Goal: Task Accomplishment & Management: Complete application form

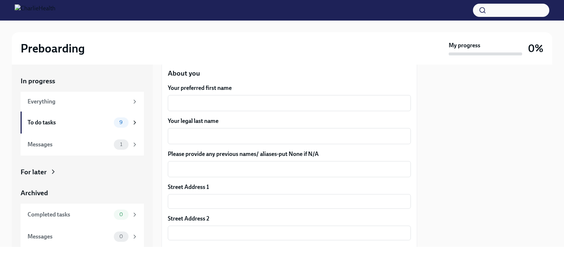
scroll to position [107, 0]
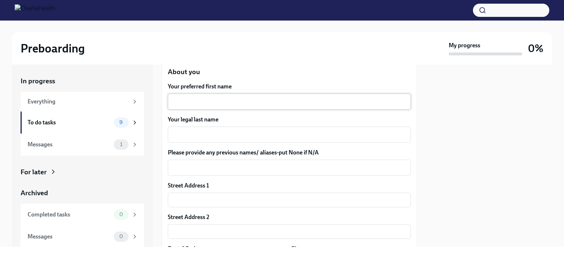
click at [193, 97] on div "x ​" at bounding box center [289, 102] width 243 height 16
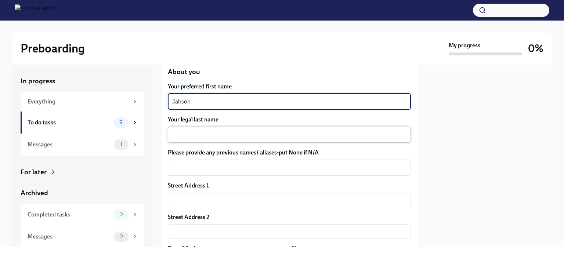
type textarea "Jahson"
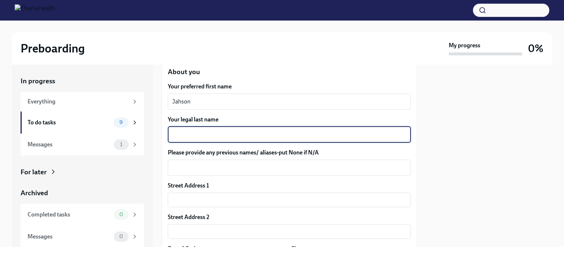
click at [195, 135] on textarea "Your legal last name" at bounding box center [289, 134] width 234 height 9
type textarea "[PERSON_NAME]"
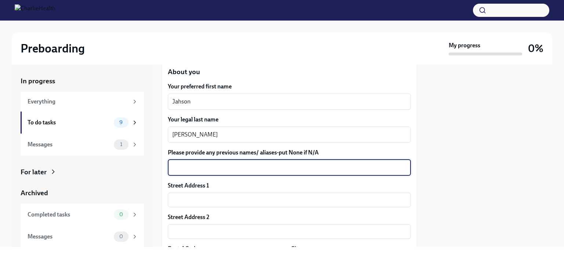
click at [197, 165] on textarea "Please provide any previous names/ aliases-put None if N/A" at bounding box center [289, 167] width 234 height 9
type textarea "n"
type textarea "N/A"
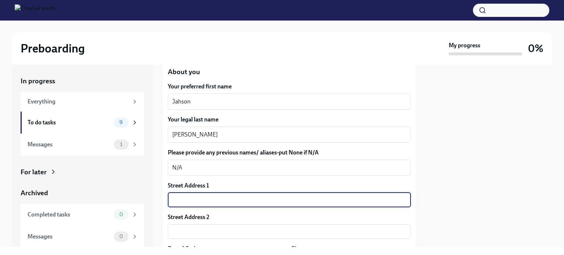
click at [198, 199] on input "text" at bounding box center [289, 200] width 243 height 15
type input "[STREET_ADDRESS][PERSON_NAME]"
type input "77007"
type input "[GEOGRAPHIC_DATA]"
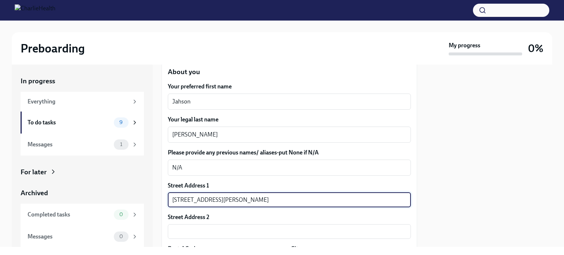
type input "US"
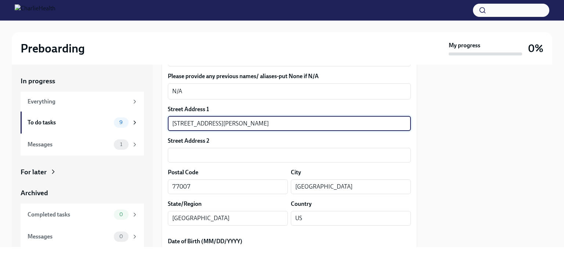
scroll to position [187, 0]
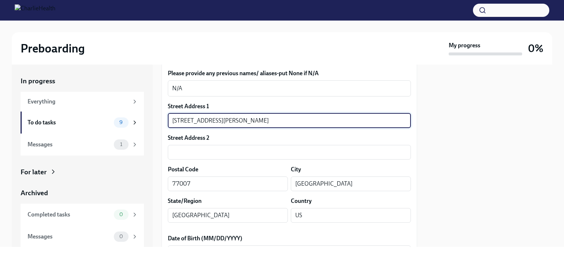
click at [244, 119] on input "[STREET_ADDRESS][PERSON_NAME]" at bounding box center [289, 121] width 243 height 15
type input "[STREET_ADDRESS][PERSON_NAME]"
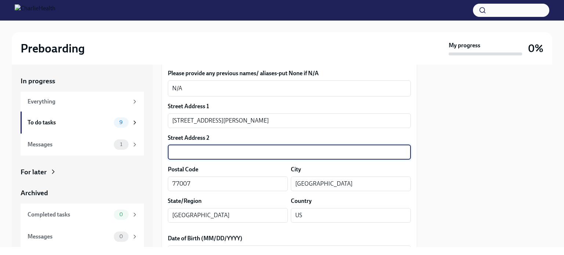
click at [186, 150] on input "text" at bounding box center [289, 152] width 243 height 15
type input "a"
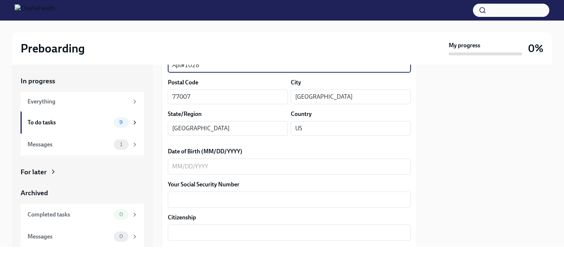
scroll to position [276, 0]
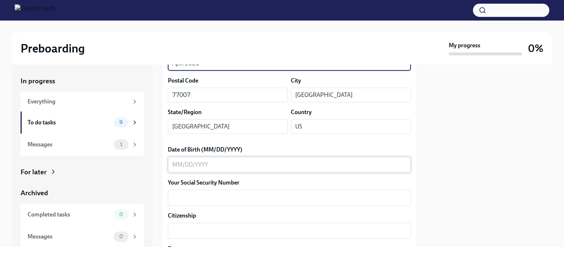
type input "Apt#1028"
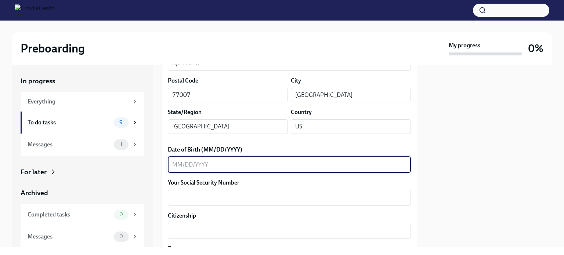
click at [190, 166] on textarea "Date of Birth (MM/DD/YYYY)" at bounding box center [289, 165] width 234 height 9
type textarea "[DATE]"
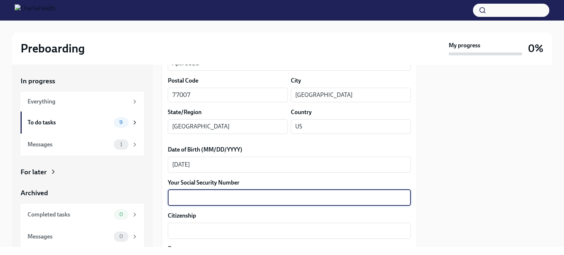
click at [186, 198] on textarea "Your Social Security Number" at bounding box center [289, 198] width 234 height 9
type textarea "466-71-2215"
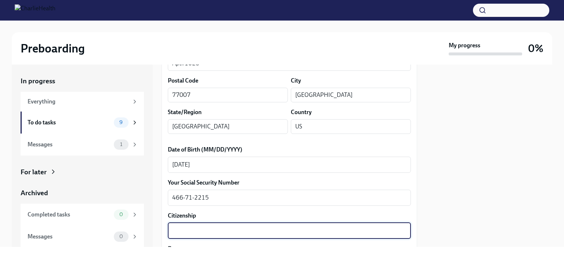
click at [181, 233] on textarea "Citizenship" at bounding box center [289, 231] width 234 height 9
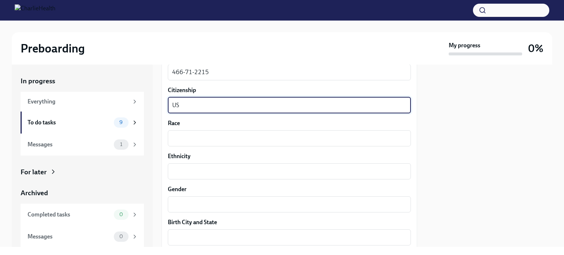
scroll to position [404, 0]
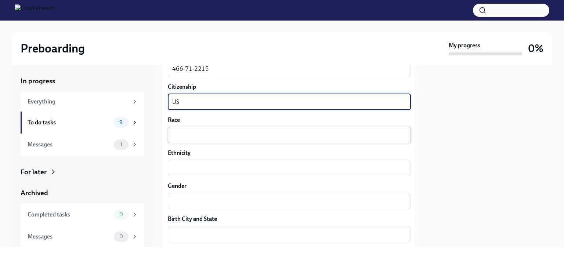
type textarea "US"
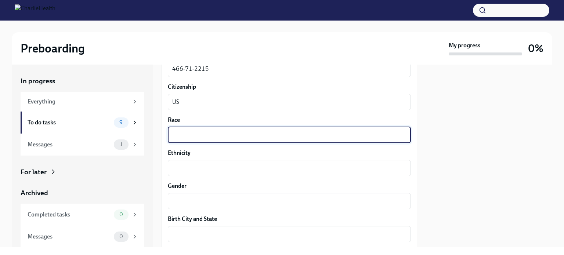
click at [186, 138] on textarea "Race" at bounding box center [289, 135] width 234 height 9
type textarea "B"
click at [200, 168] on textarea "Ethnicity" at bounding box center [289, 168] width 234 height 9
click at [197, 136] on textarea "Race" at bounding box center [289, 135] width 234 height 9
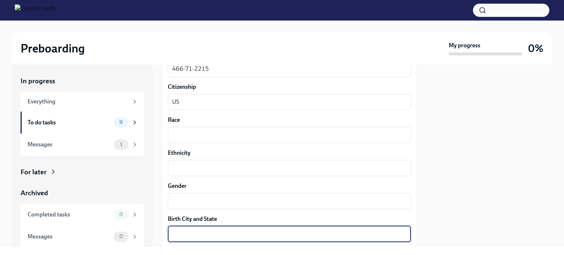
click at [196, 235] on textarea "Birth City and State" at bounding box center [289, 234] width 234 height 9
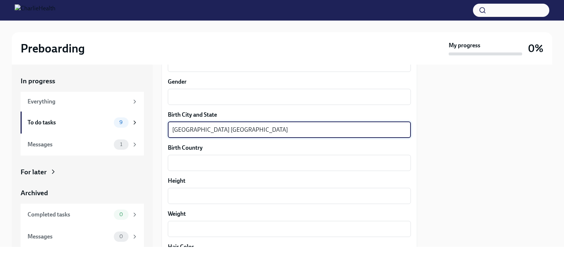
scroll to position [515, 0]
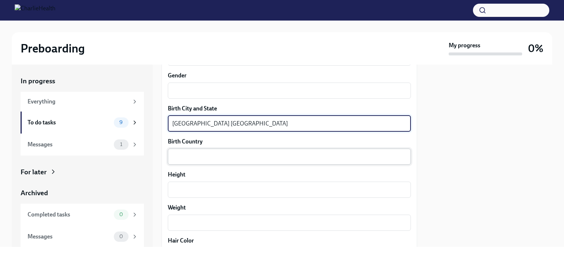
type textarea "[GEOGRAPHIC_DATA] [GEOGRAPHIC_DATA]"
click at [194, 157] on textarea "Birth Country" at bounding box center [289, 156] width 234 height 9
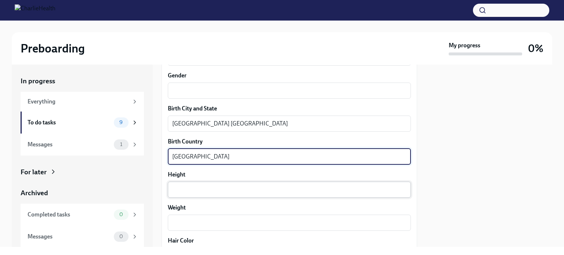
type textarea "[GEOGRAPHIC_DATA]"
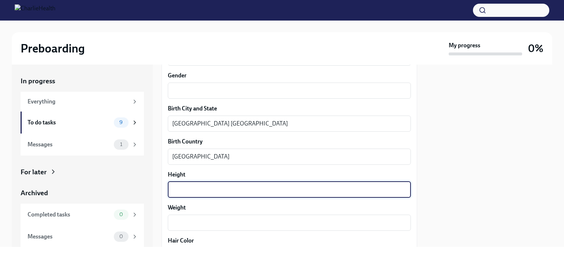
click at [242, 187] on textarea "Height" at bounding box center [289, 190] width 234 height 9
type textarea "5'9"
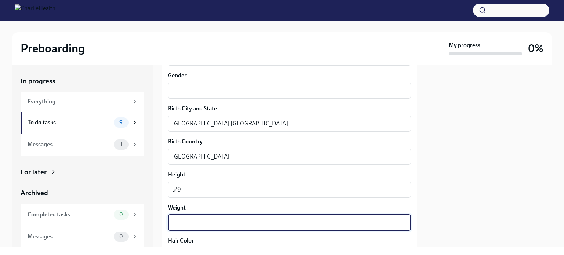
click at [223, 224] on textarea "Weight" at bounding box center [289, 223] width 234 height 9
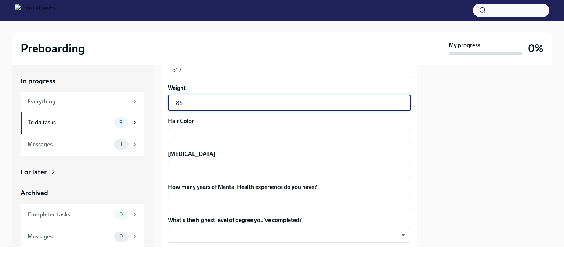
scroll to position [639, 0]
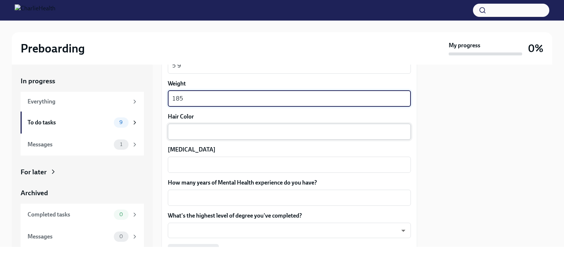
type textarea "185"
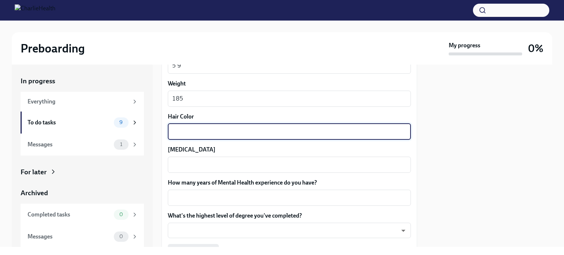
click at [208, 127] on textarea "Hair Color" at bounding box center [289, 131] width 234 height 9
type textarea "Black"
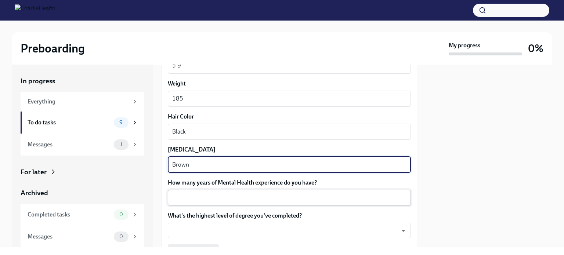
type textarea "Brown"
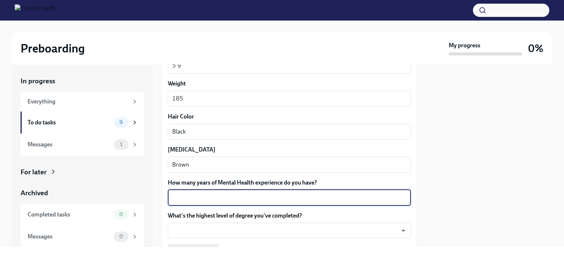
click at [223, 197] on textarea "How many years of Mental Health experience do you have?" at bounding box center [289, 198] width 234 height 9
type textarea "1+"
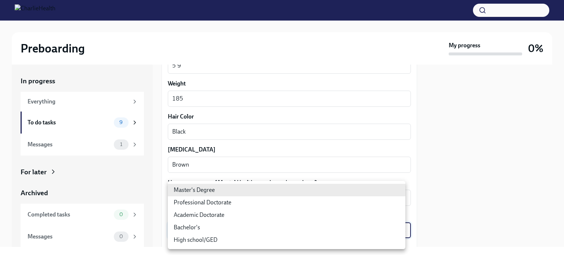
click at [225, 231] on body "Preboarding My progress 0% In progress Everything To do tasks 9 Messages 1 For …" at bounding box center [282, 127] width 564 height 255
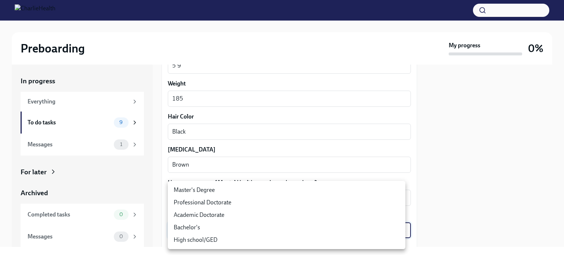
click at [213, 193] on li "Master's Degree" at bounding box center [287, 190] width 238 height 12
type input "2vBr-ghkD"
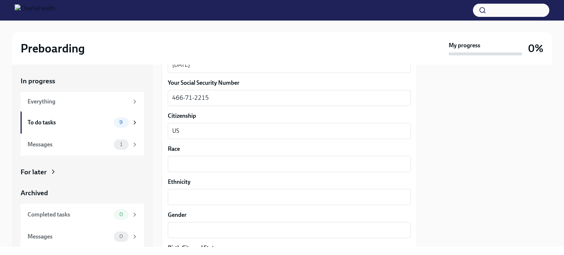
scroll to position [366, 0]
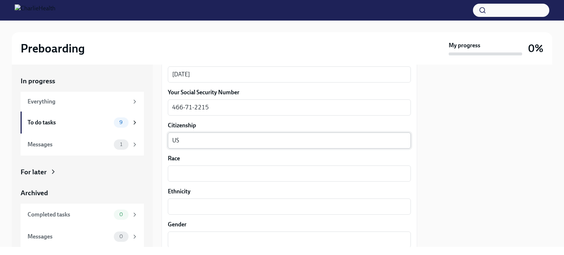
click at [209, 141] on textarea "US" at bounding box center [289, 140] width 234 height 9
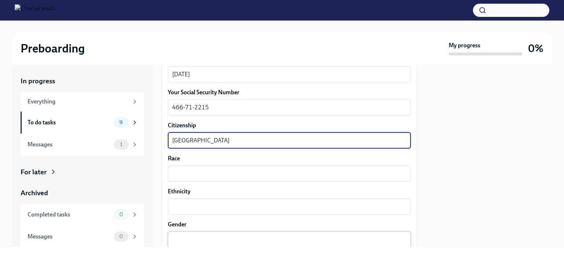
type textarea "[GEOGRAPHIC_DATA]"
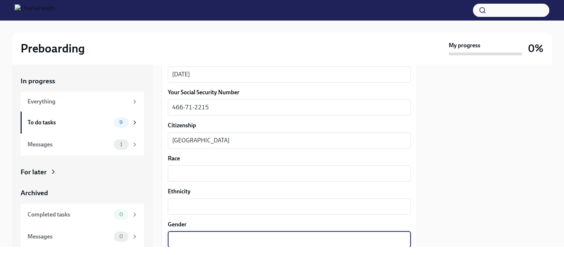
click at [197, 239] on textarea "Gender" at bounding box center [289, 239] width 234 height 9
type textarea "[DEMOGRAPHIC_DATA]"
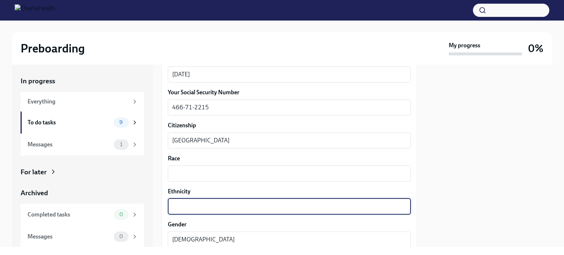
click at [198, 204] on textarea "Ethnicity" at bounding box center [289, 206] width 234 height 9
type textarea "Not [DEMOGRAPHIC_DATA] or [DEMOGRAPHIC_DATA]"
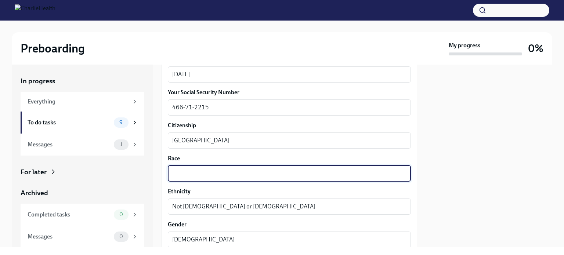
click at [202, 170] on textarea "Race" at bounding box center [289, 173] width 234 height 9
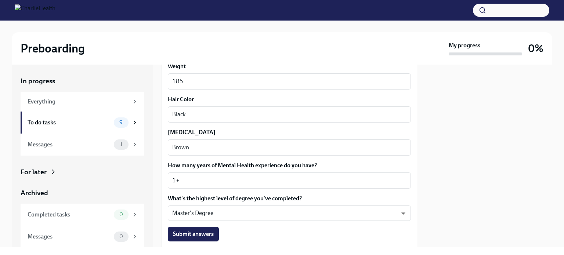
scroll to position [710, 0]
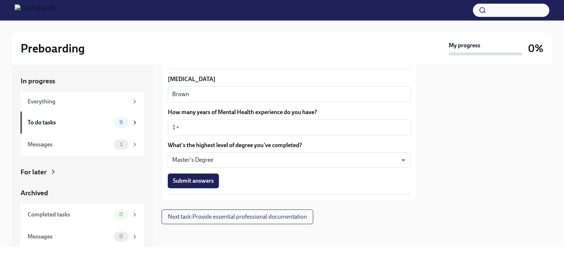
type textarea "Black American"
click at [190, 180] on span "Submit answers" at bounding box center [193, 180] width 41 height 7
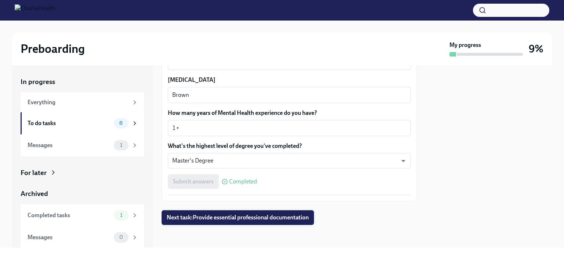
click at [281, 219] on span "Next task : Provide essential professional documentation" at bounding box center [238, 217] width 142 height 7
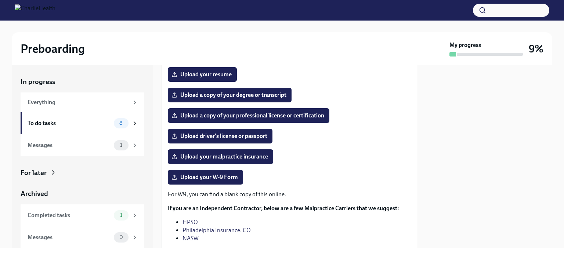
scroll to position [113, 0]
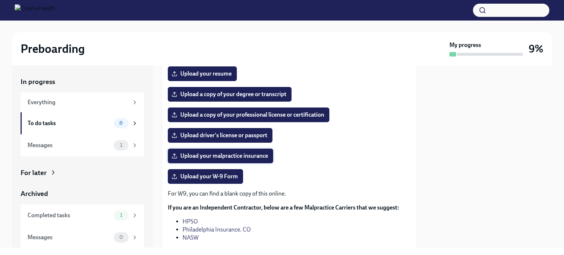
click at [213, 155] on span "Upload your malpractice insurance" at bounding box center [220, 155] width 95 height 7
click at [0, 0] on input "Upload your malpractice insurance" at bounding box center [0, 0] width 0 height 0
click at [215, 70] on span "Upload your resume" at bounding box center [202, 73] width 59 height 7
click at [0, 0] on input "Upload your resume" at bounding box center [0, 0] width 0 height 0
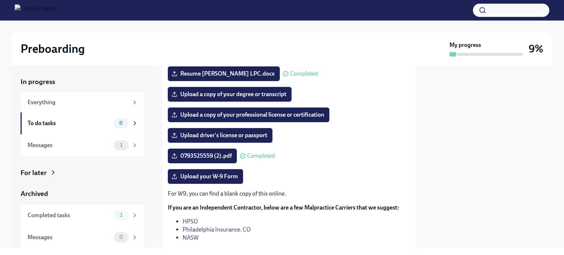
click at [218, 91] on span "Upload a copy of your degree or transcript" at bounding box center [230, 94] width 114 height 7
click at [0, 0] on input "Upload a copy of your degree or transcript" at bounding box center [0, 0] width 0 height 0
click at [215, 136] on span "Upload driver's license or passport" at bounding box center [220, 135] width 94 height 7
click at [0, 0] on input "Upload driver's license or passport" at bounding box center [0, 0] width 0 height 0
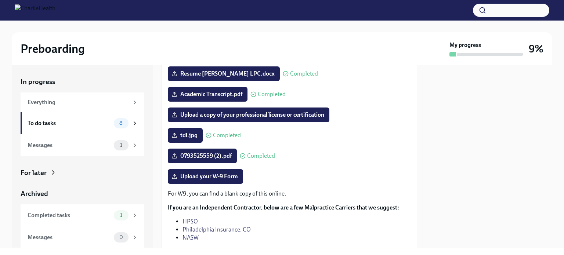
scroll to position [0, 0]
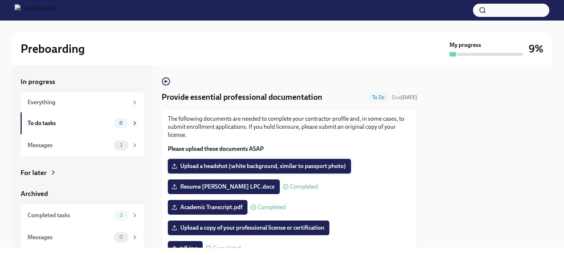
click at [212, 168] on span "Upload a headshot (white background, similar to passport photo)" at bounding box center [259, 166] width 173 height 7
click at [0, 0] on input "Upload a headshot (white background, similar to passport photo)" at bounding box center [0, 0] width 0 height 0
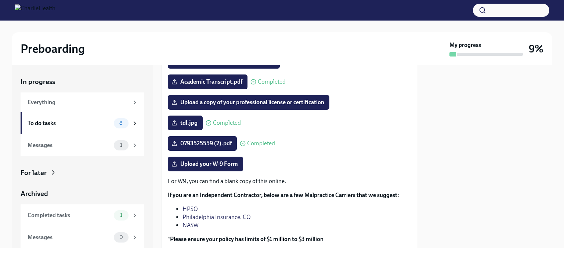
scroll to position [0, 0]
click at [207, 163] on span "Upload your W-9 Form" at bounding box center [205, 164] width 65 height 7
click at [0, 0] on input "Upload your W-9 Form" at bounding box center [0, 0] width 0 height 0
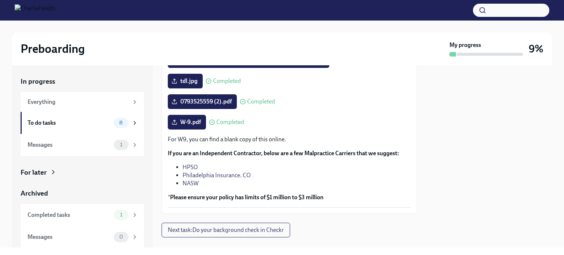
scroll to position [180, 0]
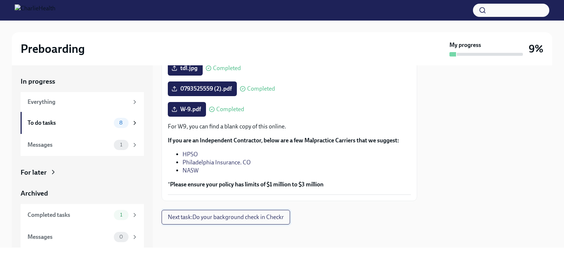
click at [249, 221] on button "Next task : Do your background check in Checkr" at bounding box center [226, 217] width 129 height 15
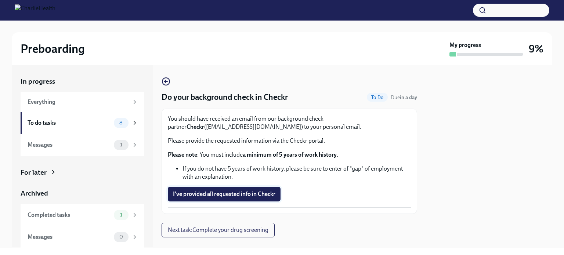
click at [243, 197] on span "I've provided all requested info in Checkr" at bounding box center [224, 194] width 103 height 7
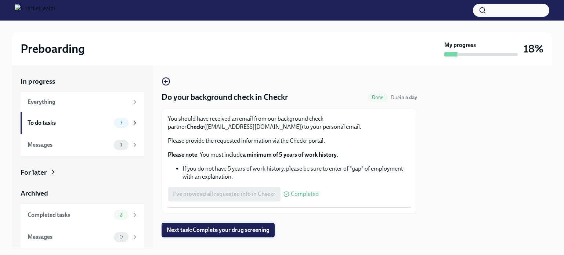
click at [219, 232] on span "Next task : Complete your drug screening" at bounding box center [218, 230] width 103 height 7
